Goal: Transaction & Acquisition: Obtain resource

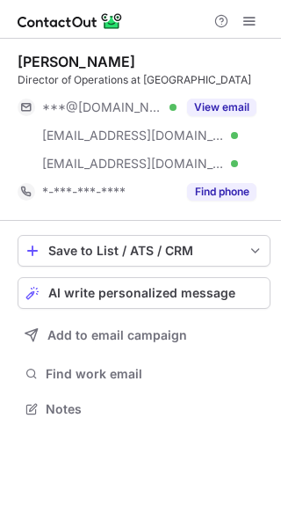
scroll to position [396, 281]
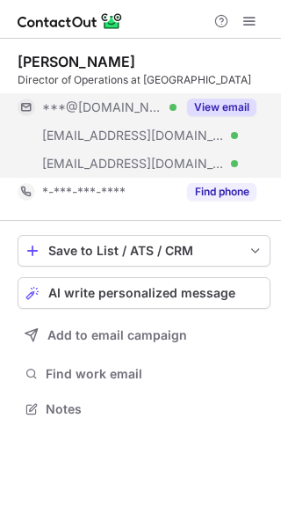
click at [231, 102] on button "View email" at bounding box center [221, 107] width 69 height 18
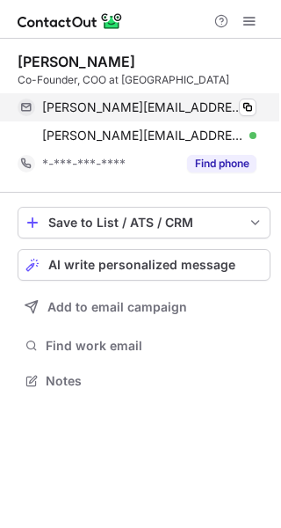
scroll to position [368, 281]
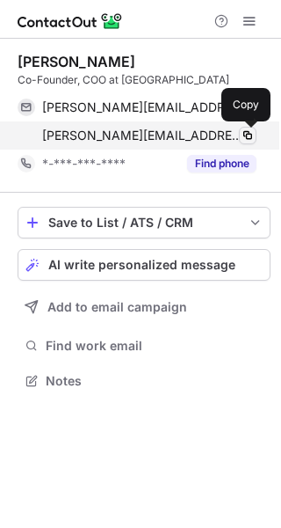
click at [242, 135] on span at bounding box center [248, 135] width 14 height 14
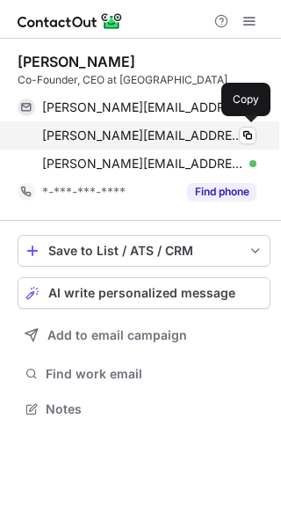
scroll to position [396, 281]
click at [249, 135] on span at bounding box center [248, 135] width 14 height 14
